Goal: Transaction & Acquisition: Download file/media

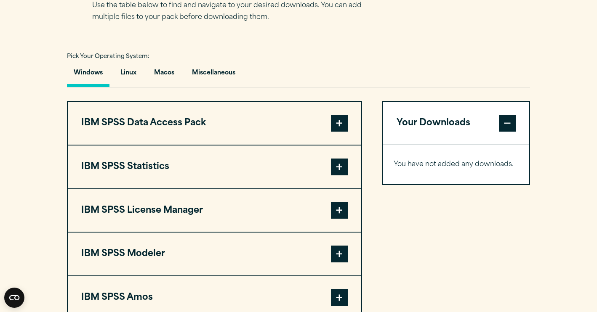
scroll to position [583, 0]
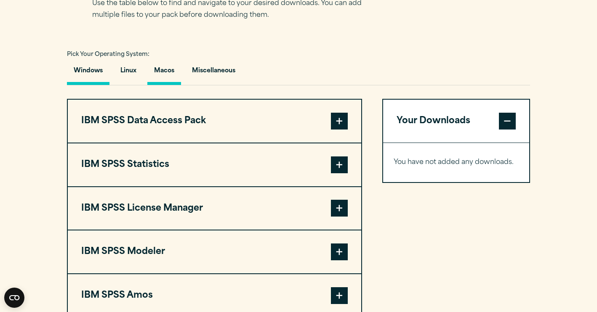
click at [173, 76] on button "Macos" at bounding box center [164, 73] width 34 height 24
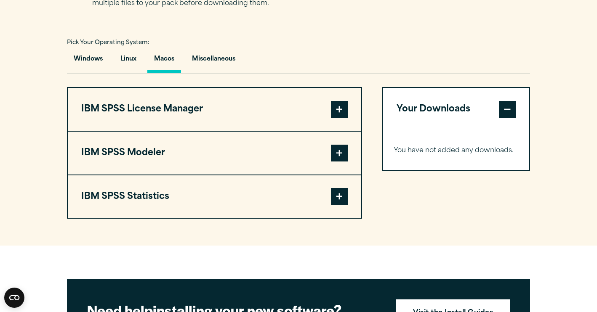
scroll to position [596, 0]
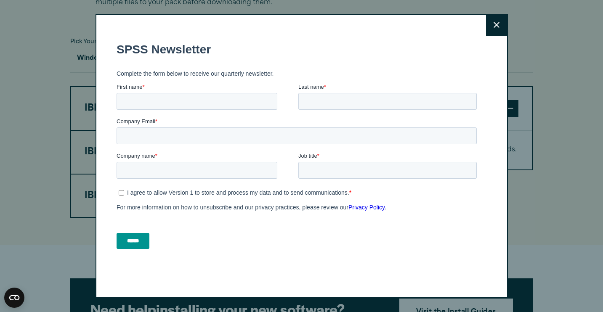
click at [495, 27] on icon at bounding box center [497, 25] width 6 height 6
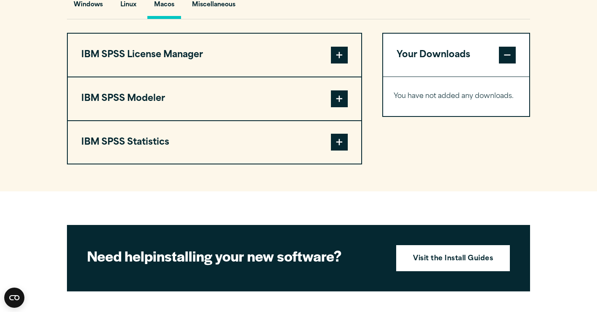
scroll to position [653, 0]
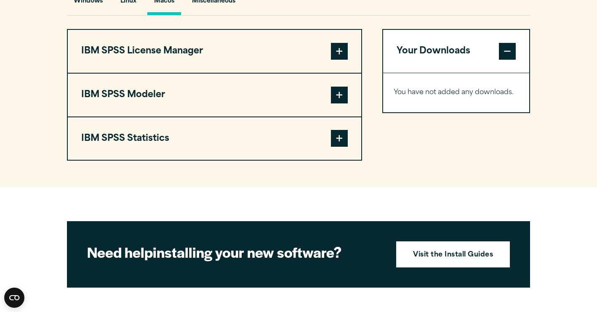
click at [338, 141] on span at bounding box center [339, 138] width 17 height 17
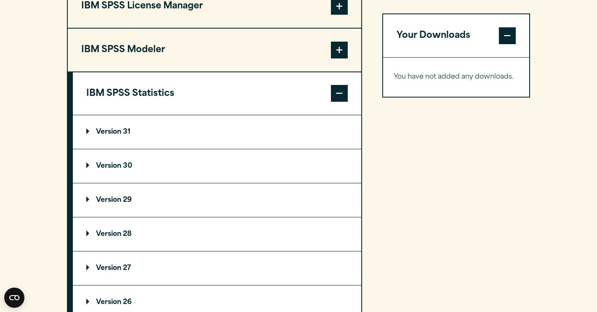
scroll to position [698, 0]
click at [133, 170] on summary "Version 30" at bounding box center [217, 166] width 288 height 34
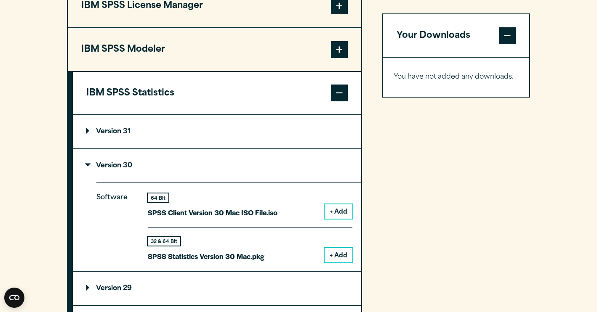
click at [133, 170] on summary "Version 30" at bounding box center [217, 166] width 288 height 34
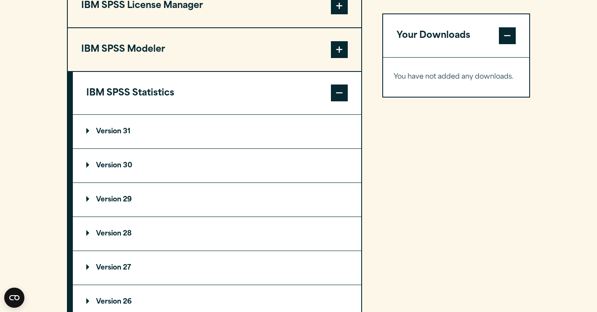
click at [119, 143] on summary "Version 31" at bounding box center [217, 132] width 288 height 34
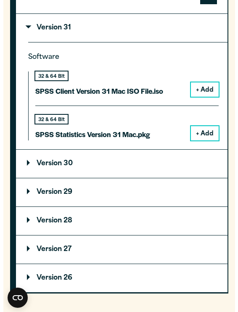
scroll to position [875, 0]
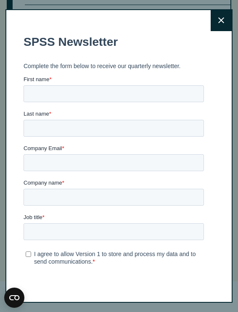
click at [43, 90] on div "First name *" at bounding box center [116, 88] width 184 height 27
click at [213, 25] on button "Close" at bounding box center [221, 20] width 21 height 21
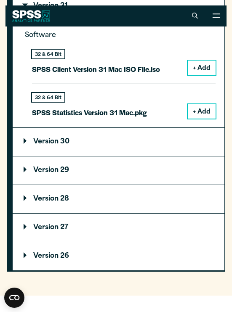
scroll to position [855, 0]
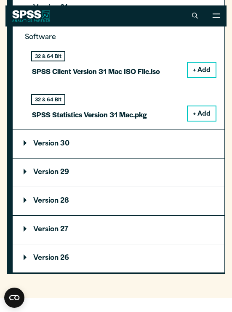
click at [23, 149] on summary "Version 30" at bounding box center [119, 144] width 212 height 28
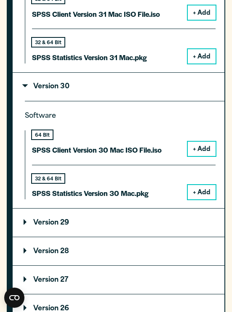
scroll to position [915, 0]
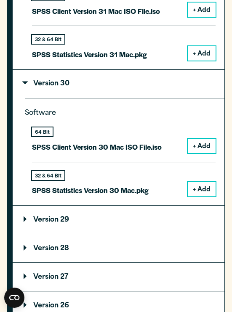
click at [203, 197] on button "+ Add" at bounding box center [202, 189] width 28 height 14
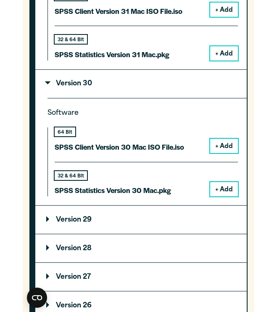
scroll to position [948, 0]
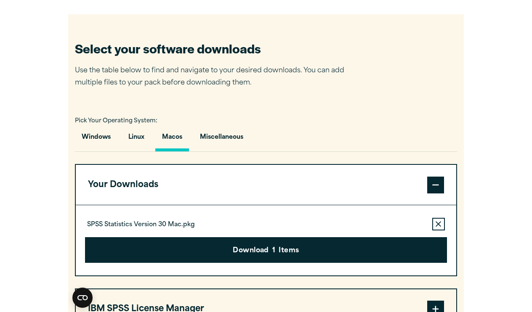
scroll to position [482, 0]
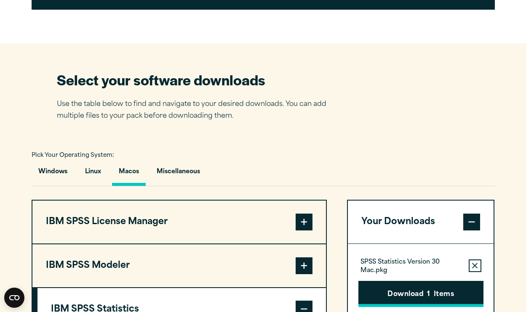
click at [397, 292] on button "Download 1 Items" at bounding box center [420, 294] width 125 height 26
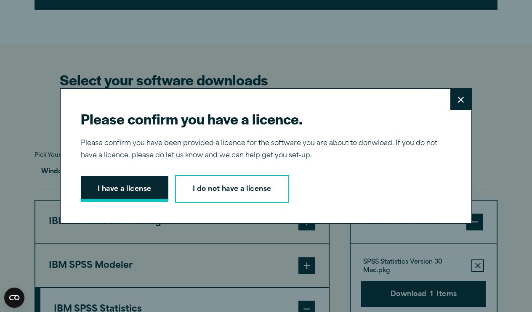
click at [127, 183] on button "I have a license" at bounding box center [125, 189] width 88 height 26
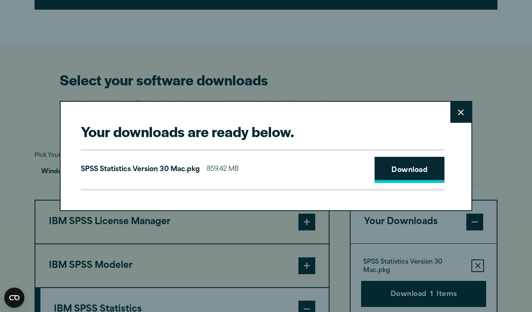
click at [413, 167] on link "Download" at bounding box center [410, 170] width 70 height 26
